Goal: Check status: Check status

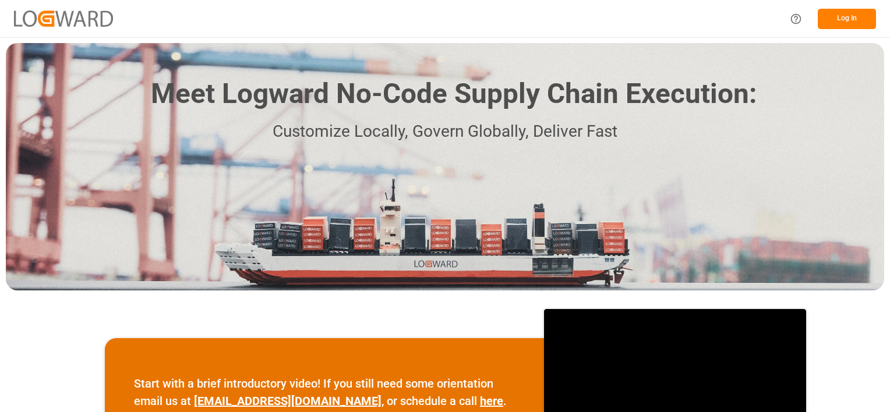
click at [848, 17] on button "Log In" at bounding box center [846, 19] width 58 height 20
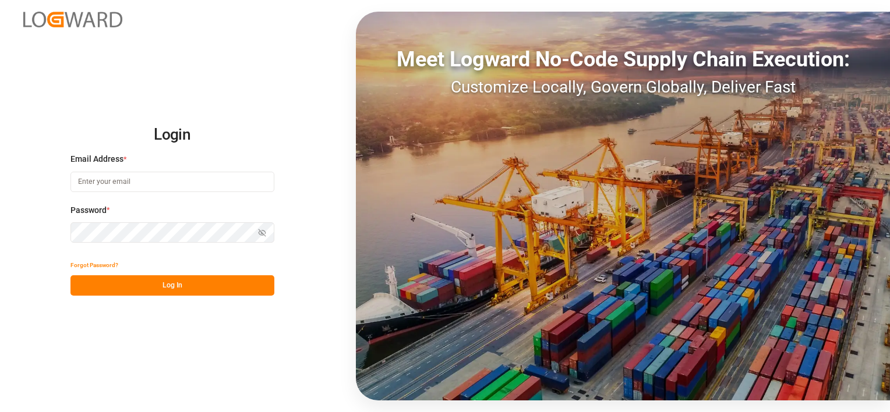
type input "[PERSON_NAME][EMAIL_ADDRESS][DOMAIN_NAME]"
click at [172, 282] on button "Log In" at bounding box center [172, 285] width 204 height 20
type input "[PERSON_NAME][EMAIL_ADDRESS][DOMAIN_NAME]"
click at [171, 282] on button "Log In" at bounding box center [172, 285] width 204 height 20
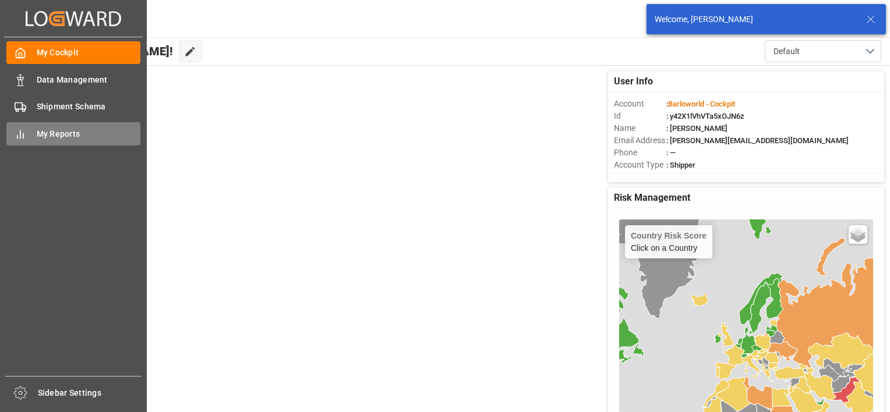
click at [44, 133] on span "My Reports" at bounding box center [89, 134] width 104 height 12
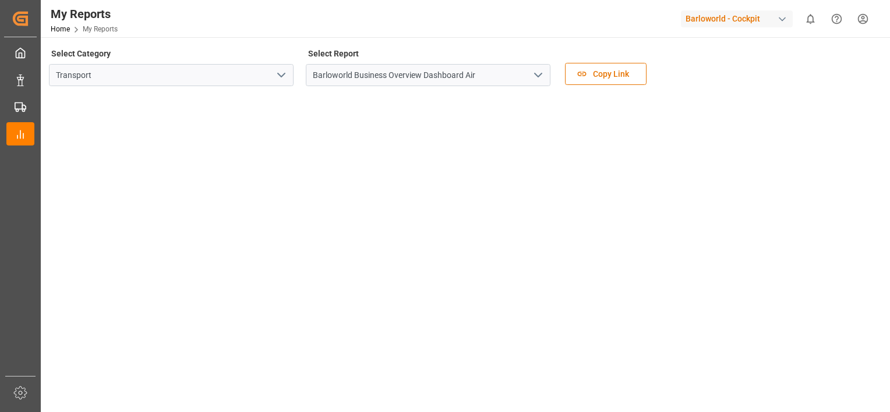
click at [539, 70] on icon "open menu" at bounding box center [538, 75] width 14 height 14
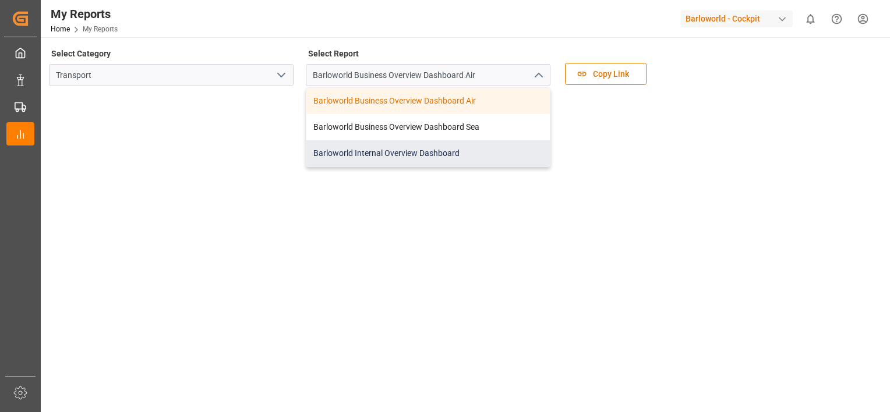
click at [401, 153] on div "Barloworld Internal Overview Dashboard" at bounding box center [427, 153] width 243 height 26
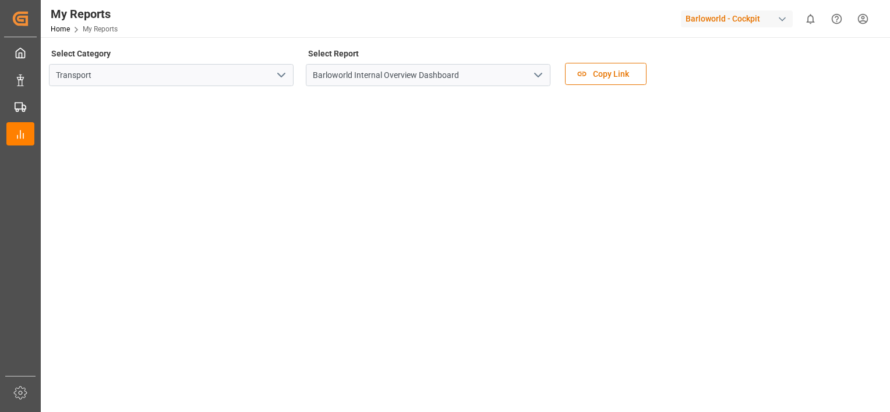
click at [543, 72] on icon "open menu" at bounding box center [538, 75] width 14 height 14
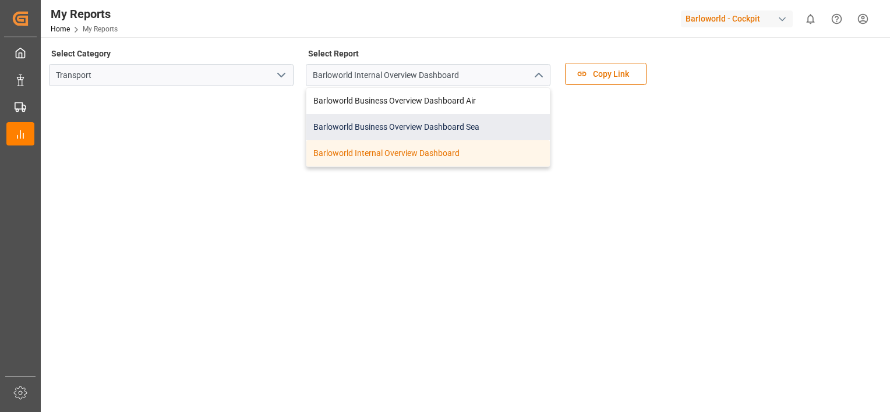
click at [389, 130] on div "Barloworld Business Overview Dashboard Sea" at bounding box center [427, 127] width 243 height 26
